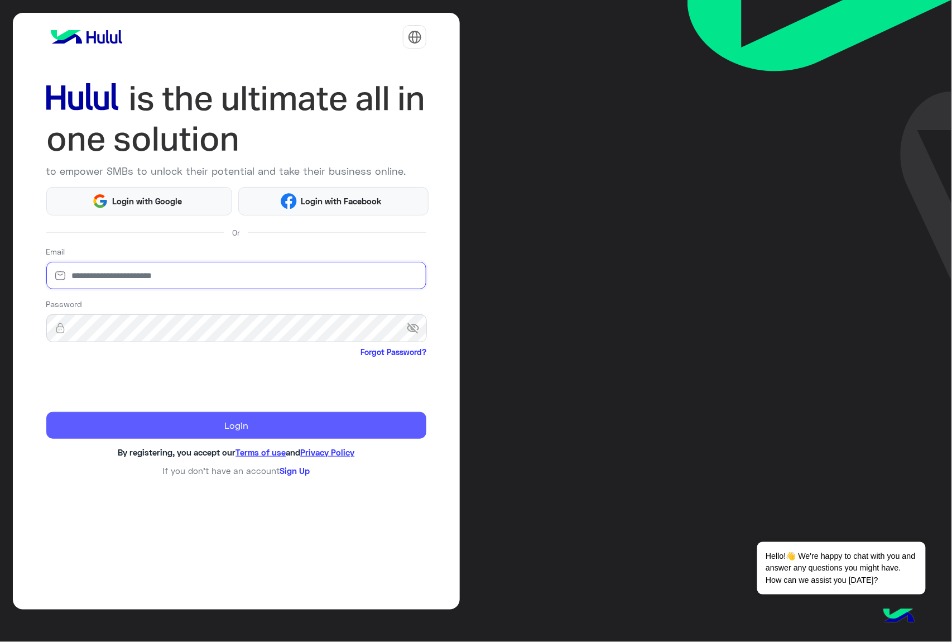
type input "**********"
drag, startPoint x: 127, startPoint y: 420, endPoint x: 204, endPoint y: 420, distance: 77.0
click at [127, 420] on button "Login" at bounding box center [236, 425] width 381 height 27
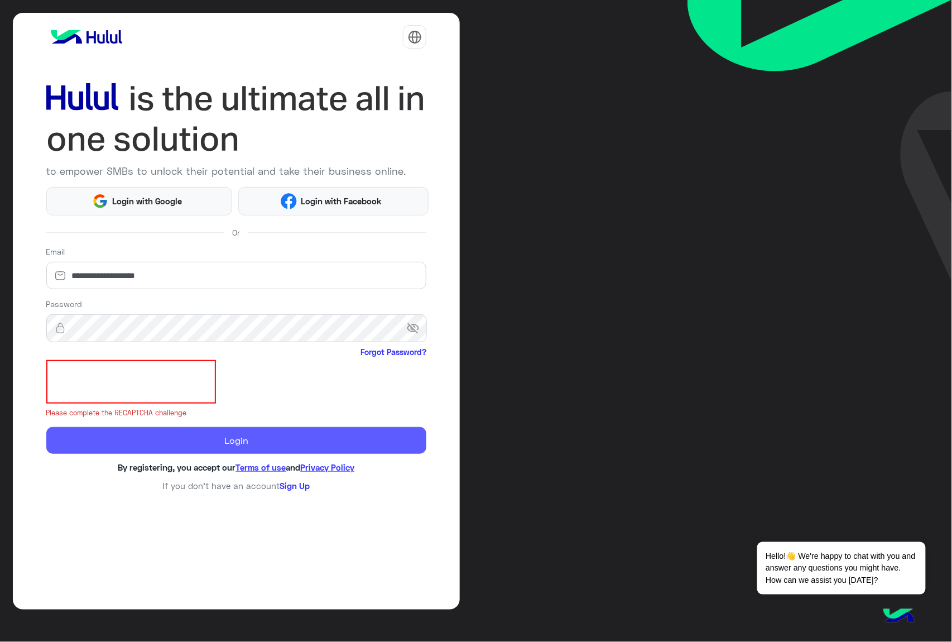
click at [128, 439] on button "Login" at bounding box center [236, 440] width 381 height 27
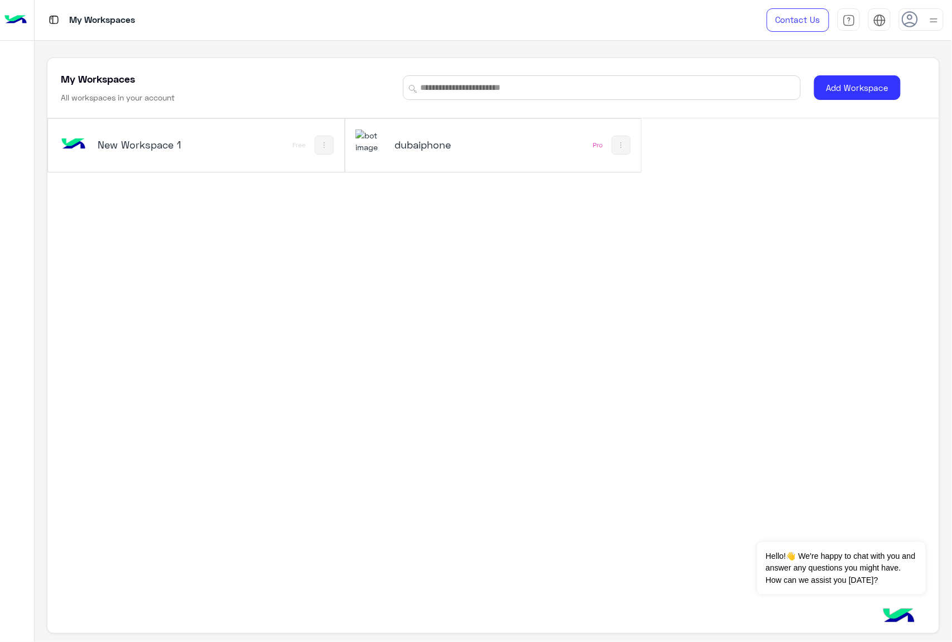
click at [500, 153] on div "dubaiphone" at bounding box center [437, 145] width 165 height 32
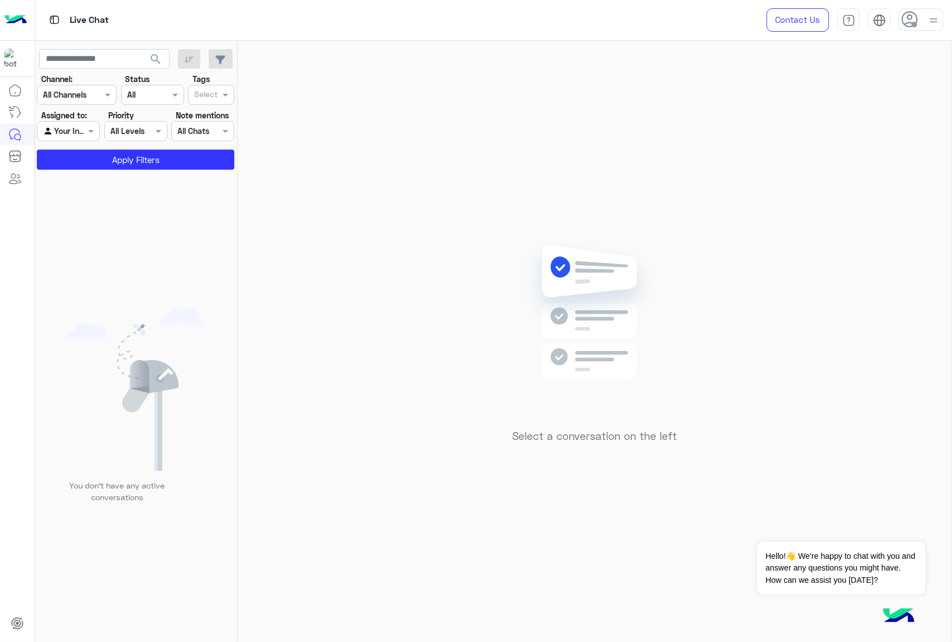
click at [927, 25] on img at bounding box center [934, 20] width 14 height 14
click at [840, 134] on label "Busy" at bounding box center [874, 134] width 122 height 20
click at [846, 85] on label "Online" at bounding box center [874, 85] width 122 height 20
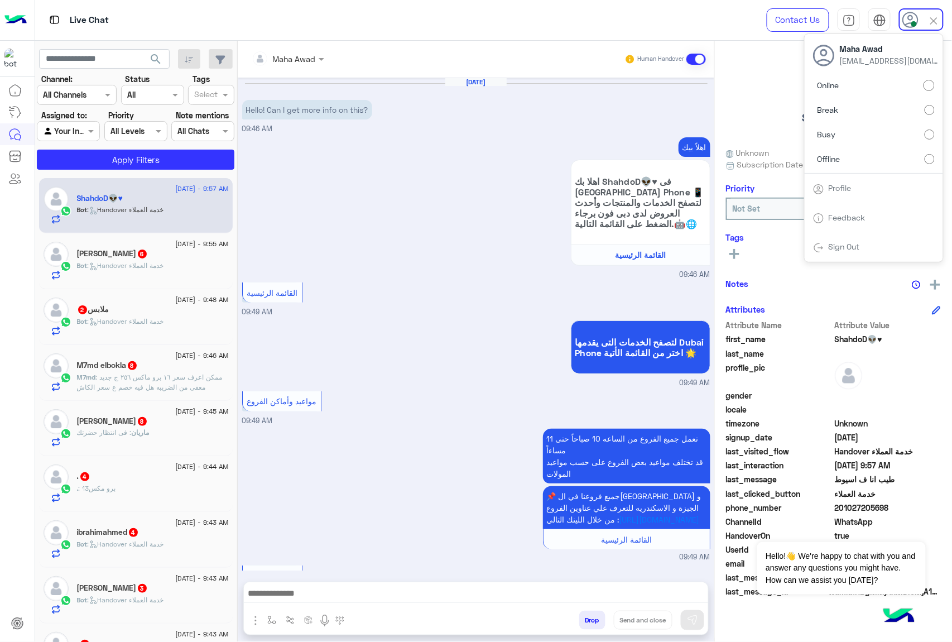
scroll to position [552, 0]
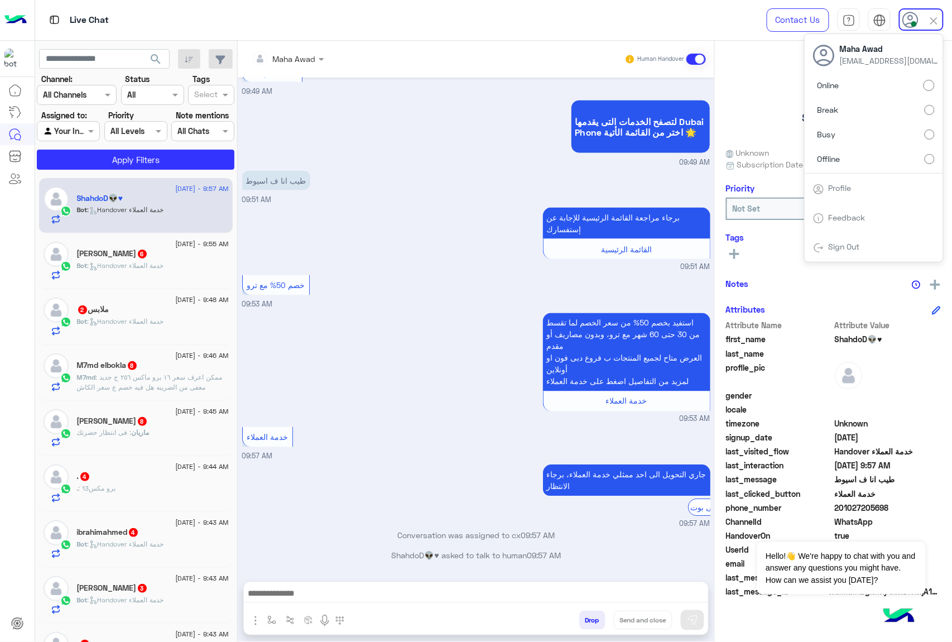
click at [846, 134] on label "Busy" at bounding box center [874, 134] width 122 height 20
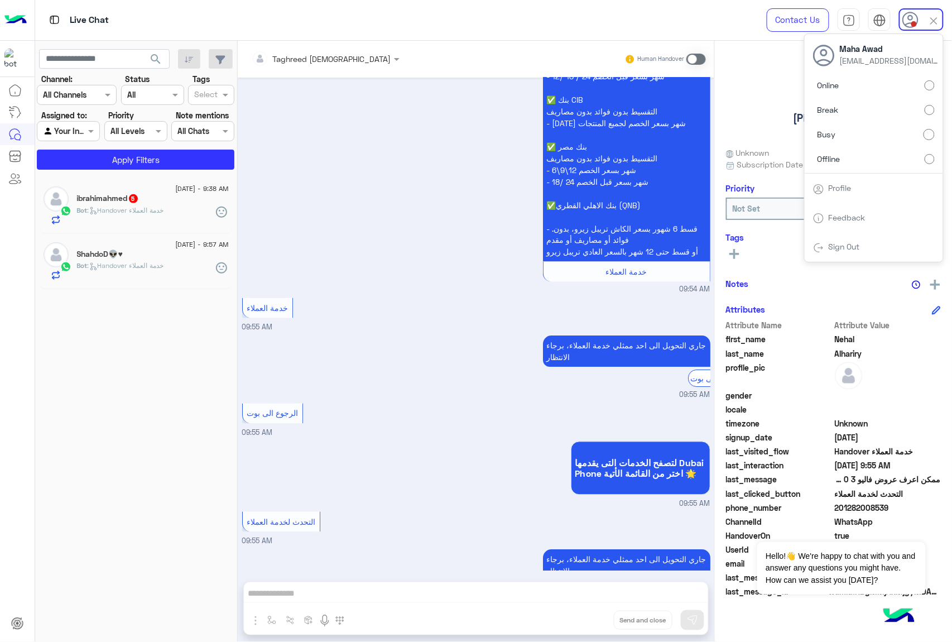
scroll to position [626, 0]
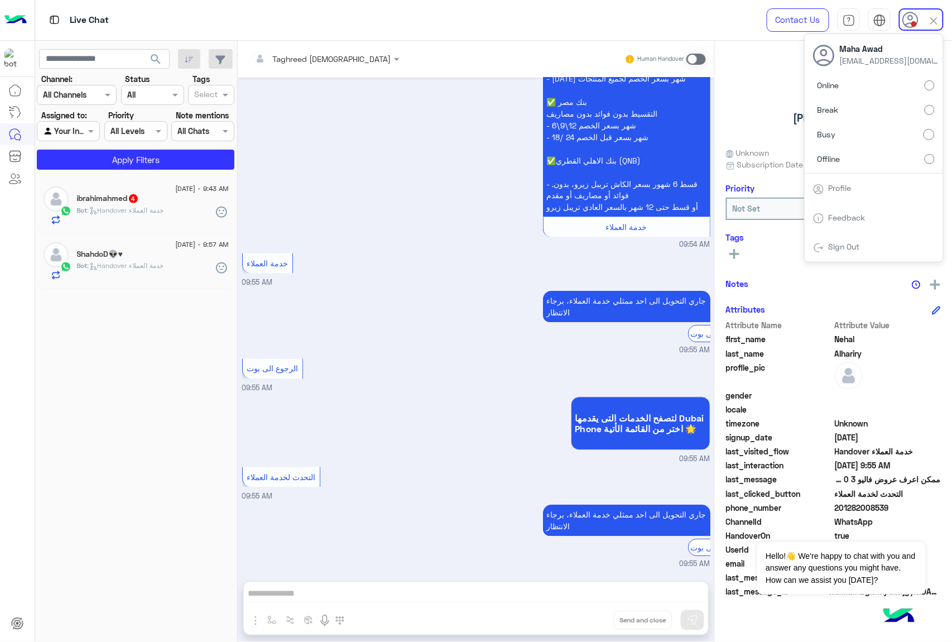
click at [908, 13] on icon at bounding box center [910, 20] width 17 height 17
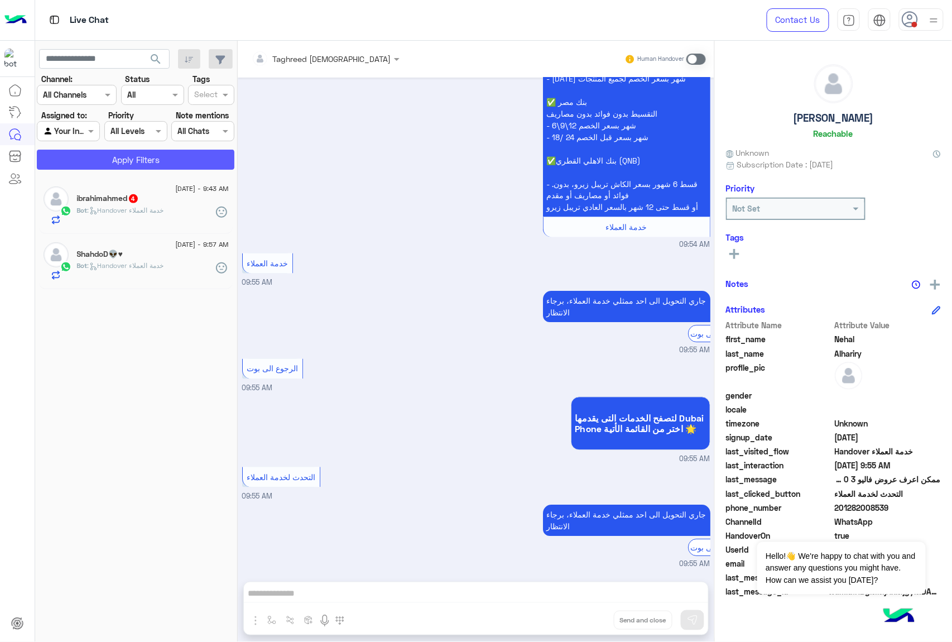
click at [166, 155] on button "Apply Filters" at bounding box center [136, 160] width 198 height 20
